Goal: Find specific page/section: Find specific page/section

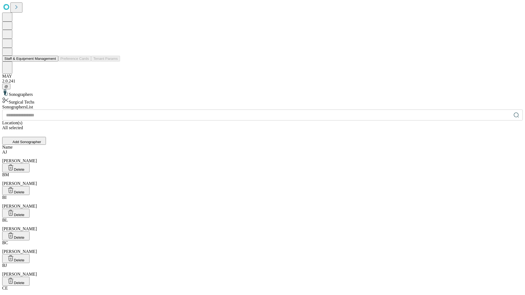
click at [52, 62] on button "Staff & Equipment Management" at bounding box center [30, 59] width 56 height 6
